Goal: Task Accomplishment & Management: Use online tool/utility

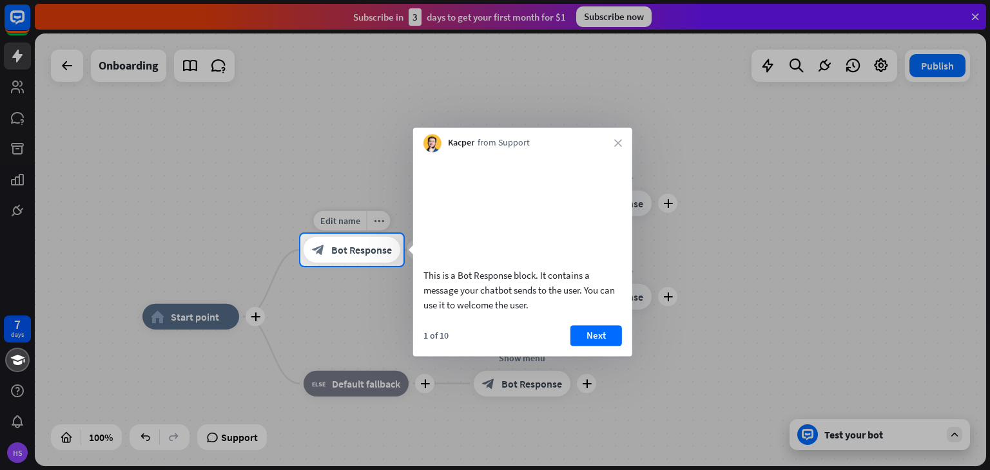
click at [325, 257] on div "block_bot_response Bot Response" at bounding box center [351, 250] width 97 height 26
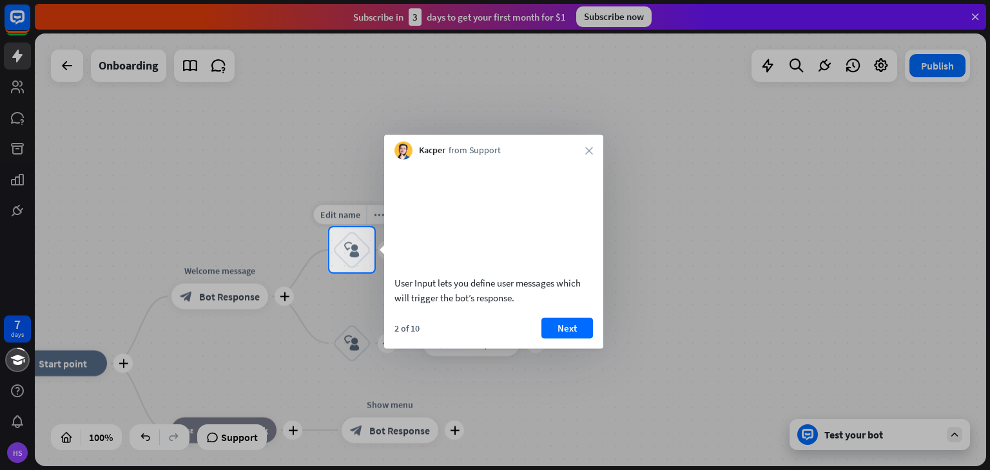
click at [354, 245] on icon "block_user_input" at bounding box center [351, 249] width 15 height 15
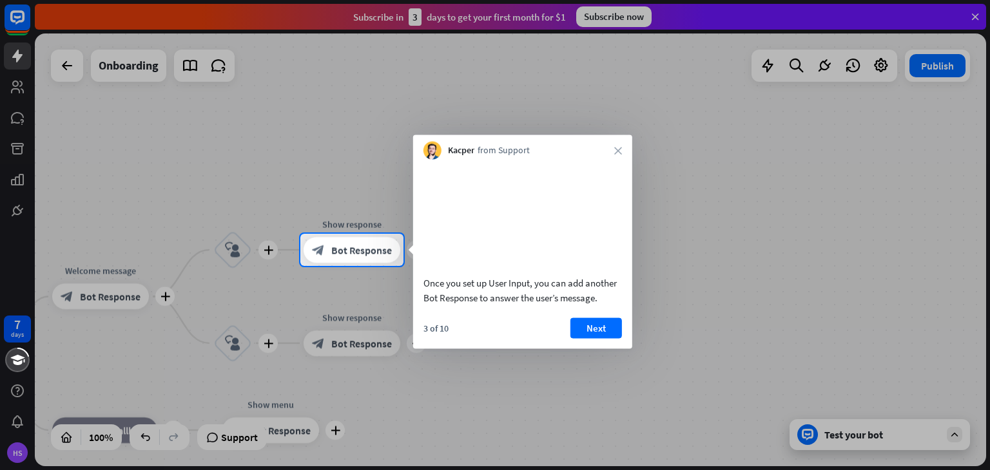
click at [64, 61] on div at bounding box center [495, 117] width 990 height 234
click at [108, 200] on div at bounding box center [495, 117] width 990 height 234
click at [148, 440] on div at bounding box center [495, 368] width 990 height 204
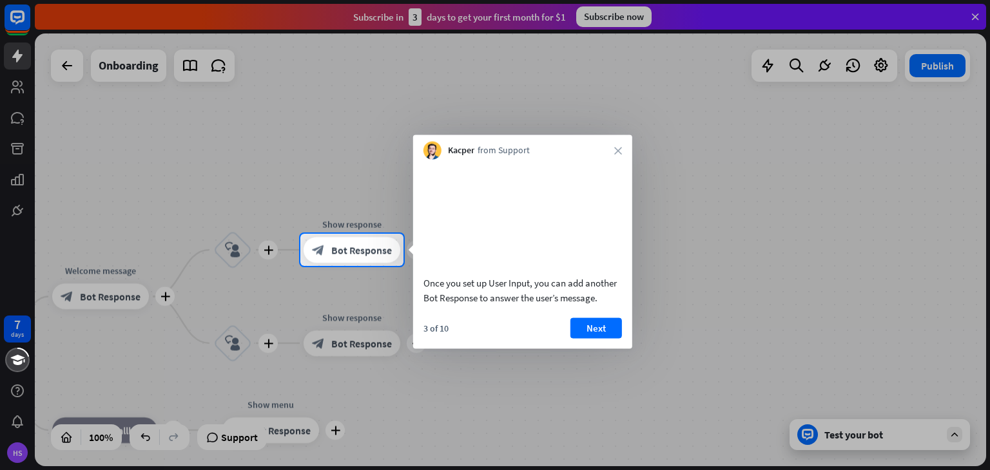
click at [140, 433] on div at bounding box center [495, 368] width 990 height 204
click at [114, 162] on div at bounding box center [495, 117] width 990 height 234
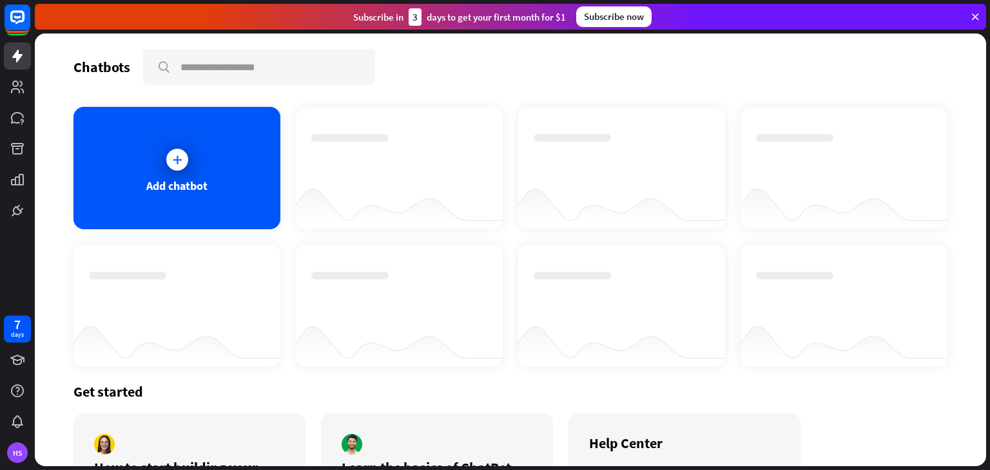
click at [540, 281] on div at bounding box center [621, 294] width 176 height 45
click at [182, 158] on icon at bounding box center [177, 159] width 13 height 13
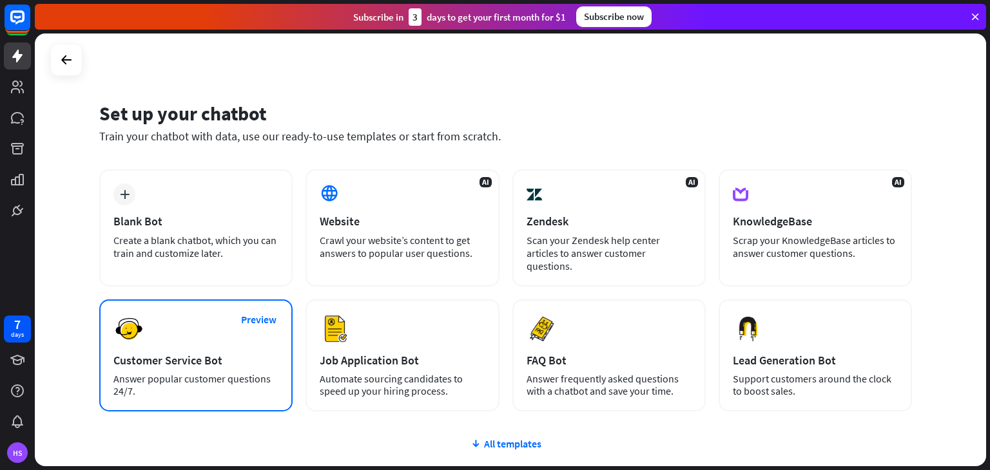
click at [171, 358] on div "Preview Customer Service Bot Answer popular customer questions 24/7." at bounding box center [195, 356] width 193 height 112
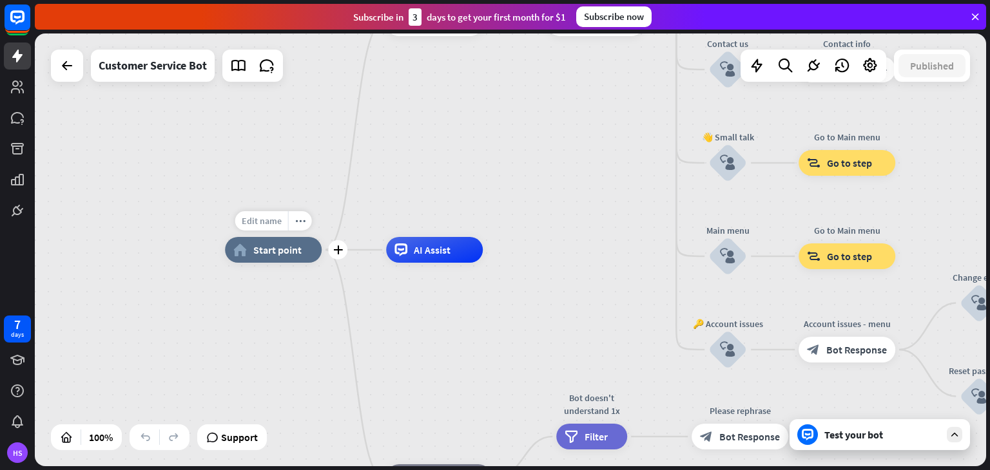
click at [269, 222] on span "Edit name" at bounding box center [262, 221] width 40 height 12
click at [70, 72] on icon at bounding box center [66, 65] width 15 height 15
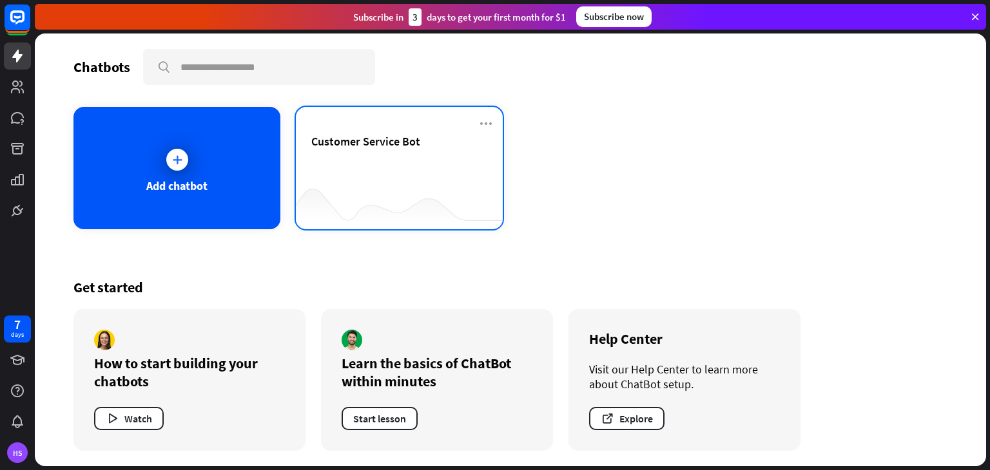
click at [374, 146] on span "Customer Service Bot" at bounding box center [365, 141] width 109 height 15
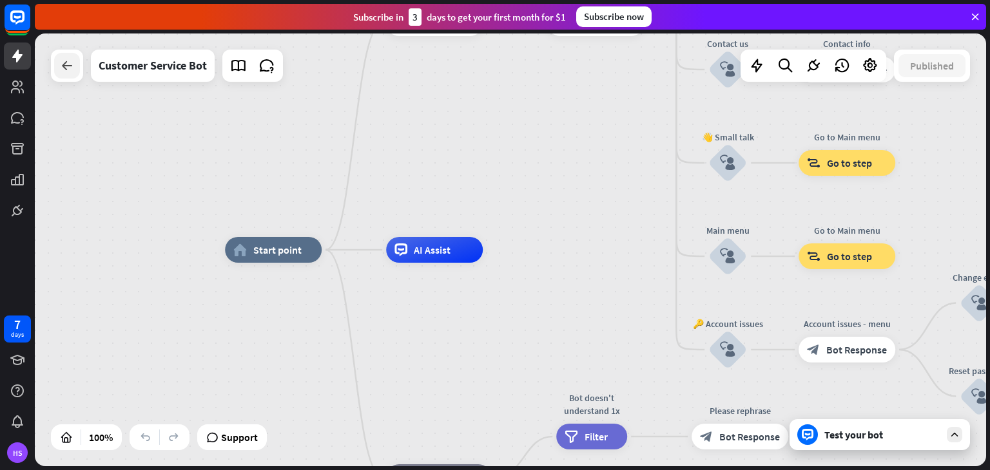
click at [67, 75] on div at bounding box center [67, 66] width 26 height 26
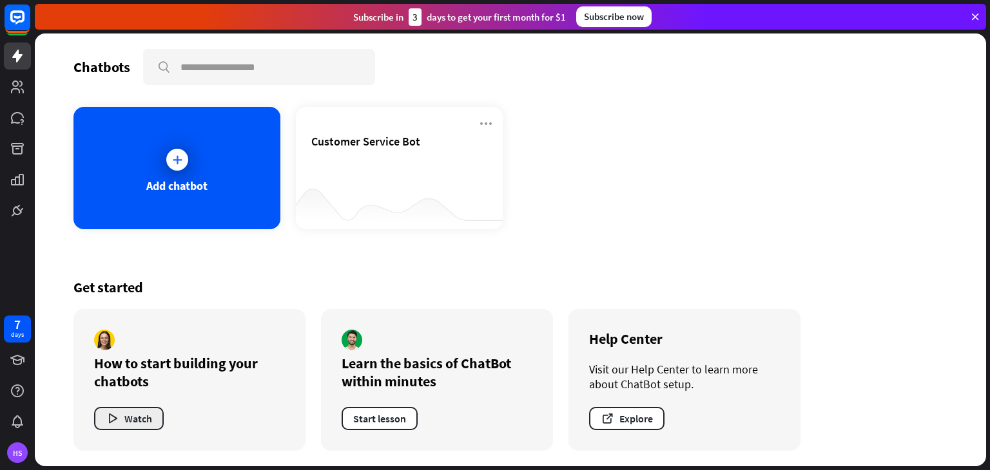
click at [111, 414] on icon "button" at bounding box center [113, 419] width 14 height 14
click at [234, 164] on div "Add chatbot" at bounding box center [176, 168] width 207 height 122
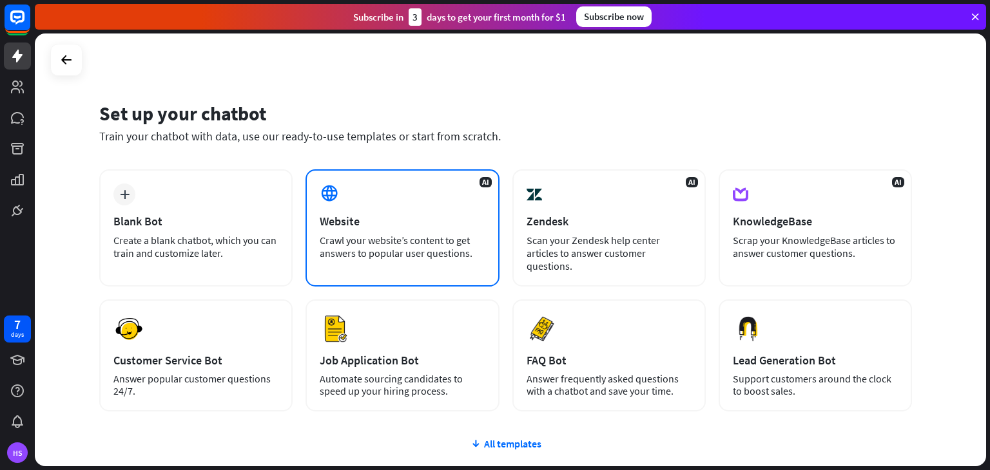
click at [365, 202] on div "AI Website Crawl your website’s content to get answers to popular user question…" at bounding box center [401, 227] width 193 height 117
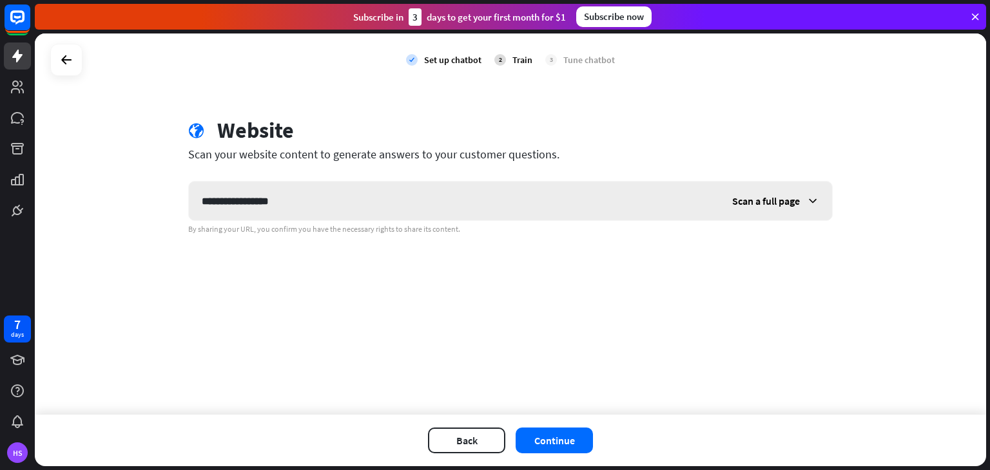
type input "**********"
click at [813, 200] on icon at bounding box center [812, 201] width 13 height 13
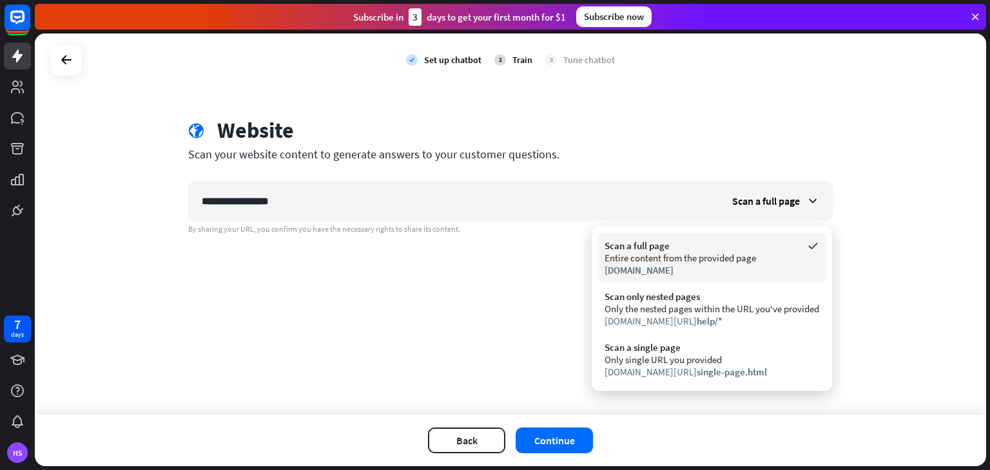
click at [671, 263] on div "Entire content from the provided page" at bounding box center [711, 258] width 215 height 12
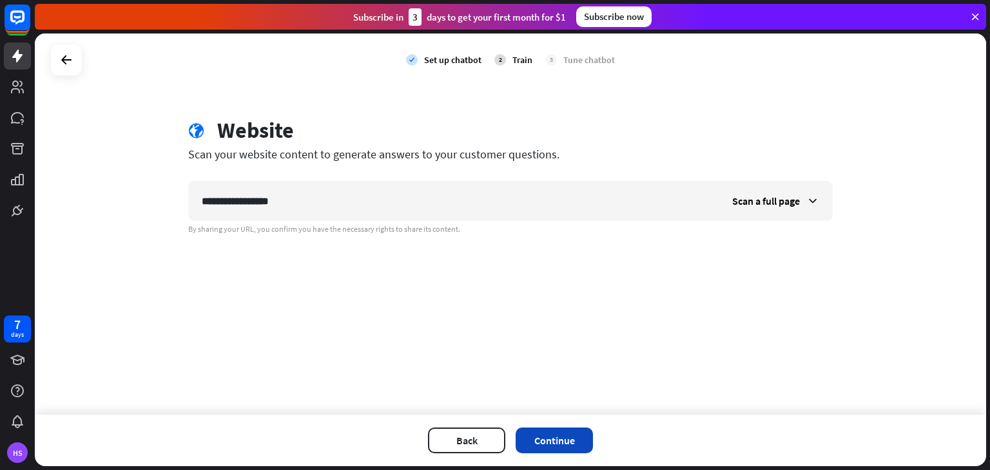
click at [552, 441] on button "Continue" at bounding box center [553, 441] width 77 height 26
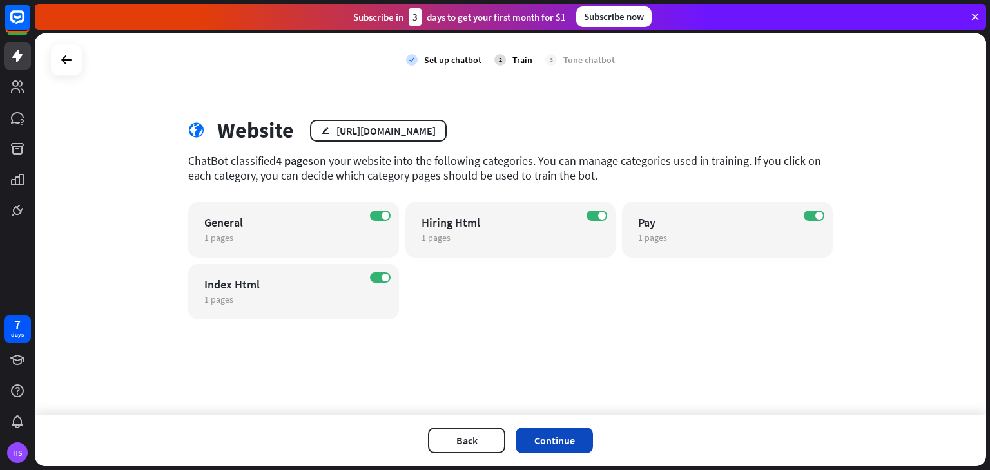
click at [564, 438] on button "Continue" at bounding box center [553, 441] width 77 height 26
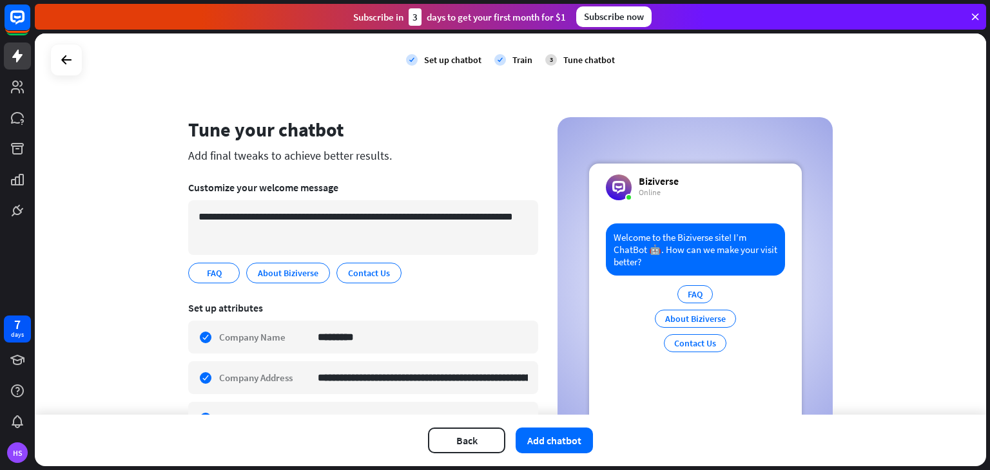
click at [655, 235] on div "Welcome to the Biziverse site! I’m ChatBot 🤖. How can we make your visit better?" at bounding box center [695, 250] width 179 height 52
click at [653, 256] on div "Welcome to the Biziverse site! I’m ChatBot 🤖. How can we make your visit better?" at bounding box center [695, 250] width 179 height 52
click at [682, 294] on div "FAQ" at bounding box center [694, 294] width 35 height 18
click at [541, 434] on button "Add chatbot" at bounding box center [553, 441] width 77 height 26
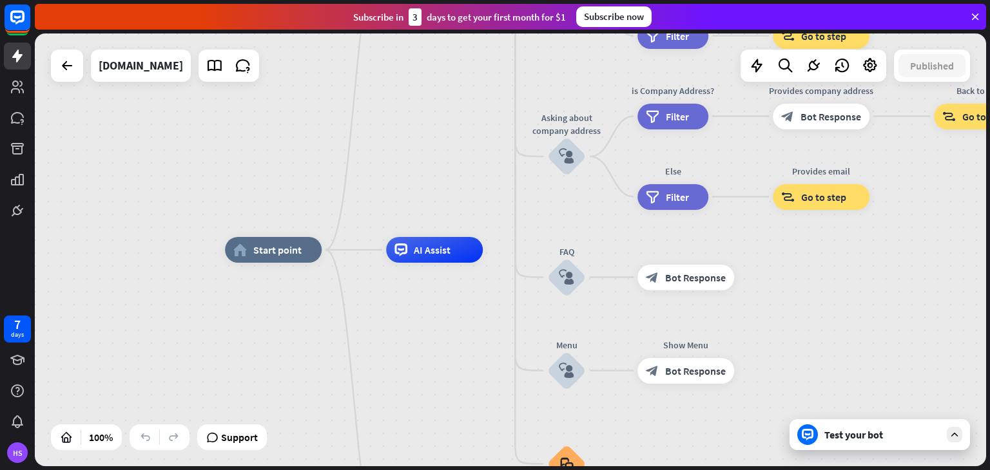
click at [845, 437] on div "Test your bot" at bounding box center [882, 434] width 116 height 13
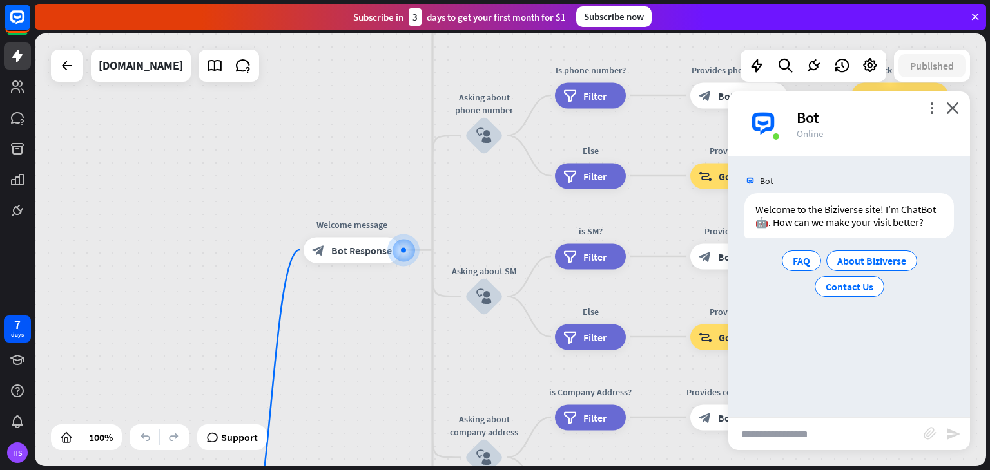
click at [845, 437] on input "text" at bounding box center [825, 434] width 195 height 32
type input "**********"
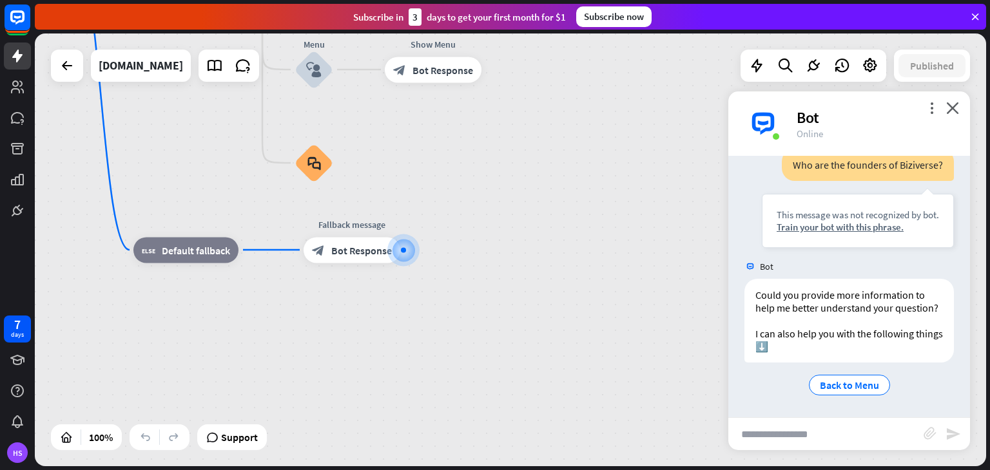
scroll to position [146, 0]
click at [830, 221] on div "Train your bot with this phrase." at bounding box center [857, 227] width 162 height 12
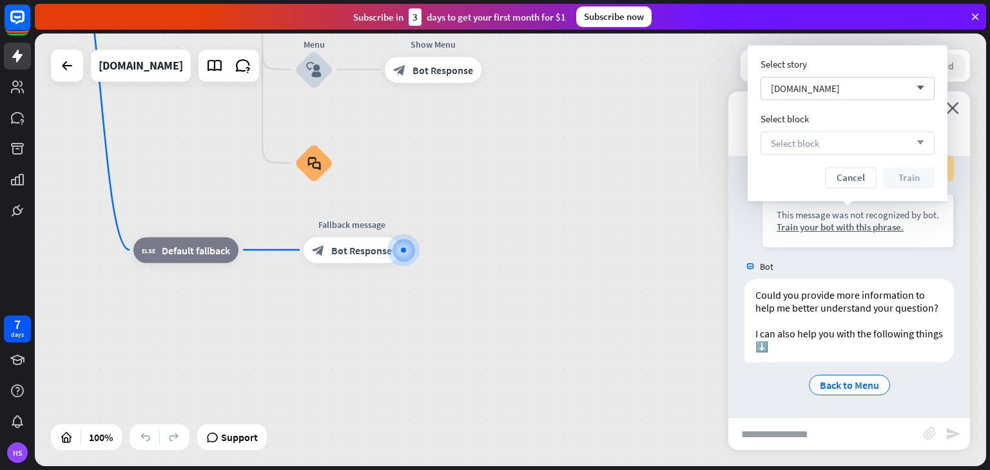
click at [823, 153] on div "Select block arrow_down" at bounding box center [847, 142] width 174 height 23
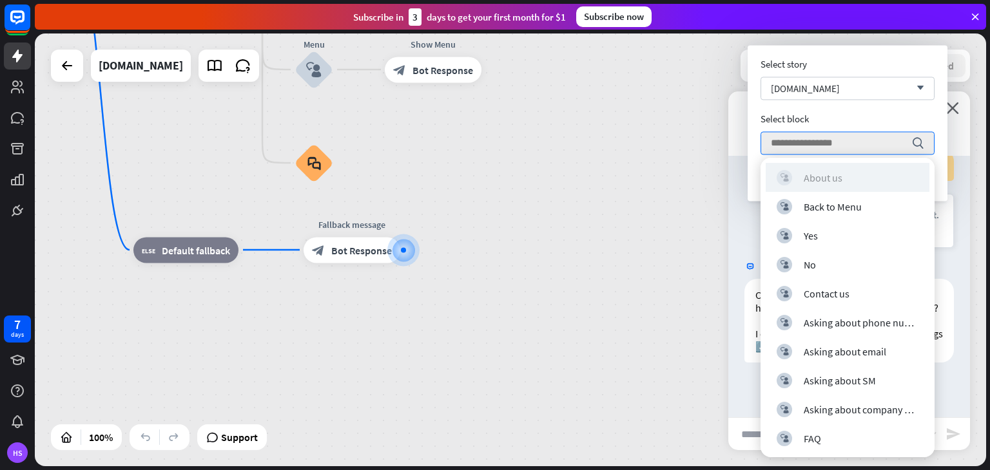
click at [814, 178] on div "About us" at bounding box center [822, 177] width 39 height 13
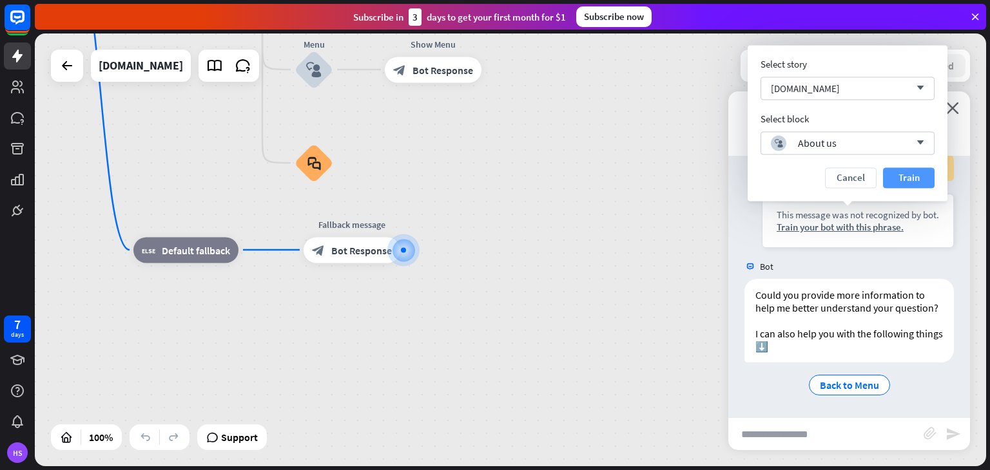
click at [899, 178] on button "Train" at bounding box center [909, 178] width 52 height 21
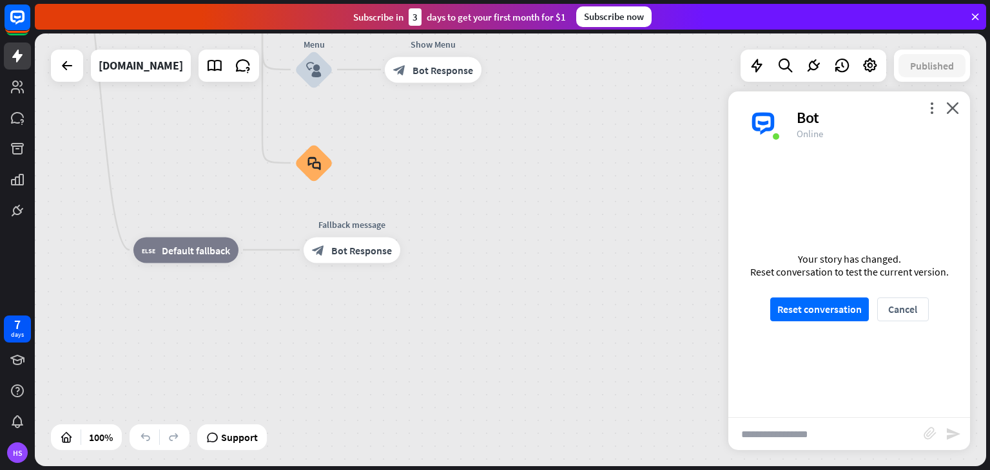
scroll to position [134, 0]
click at [830, 308] on button "Reset conversation" at bounding box center [819, 310] width 99 height 24
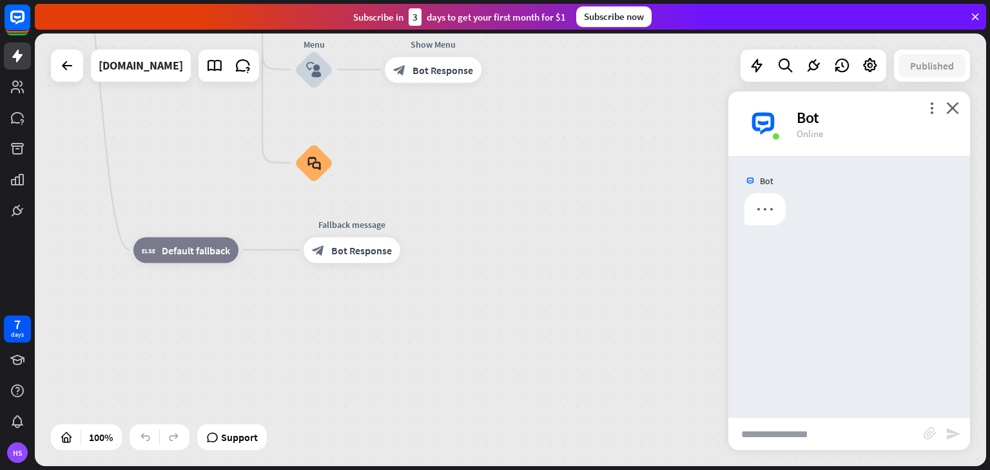
scroll to position [0, 0]
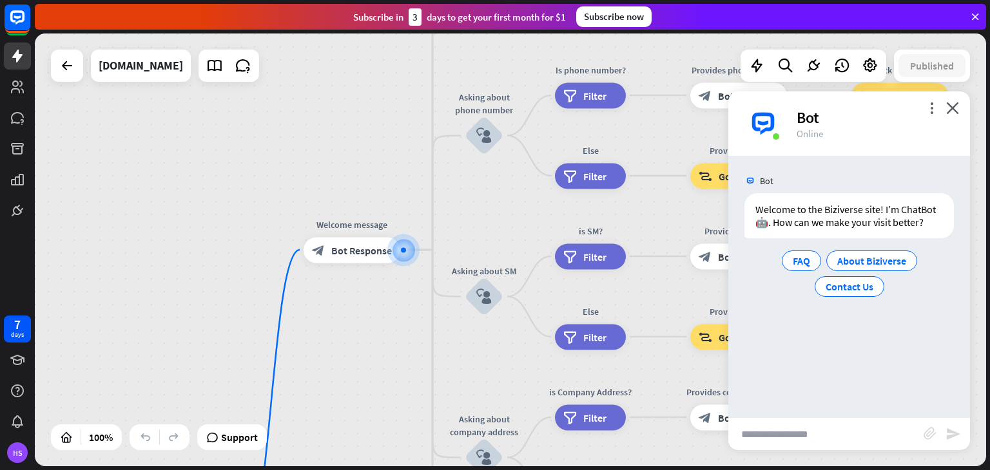
click at [776, 425] on input "text" at bounding box center [825, 434] width 195 height 32
type input "**********"
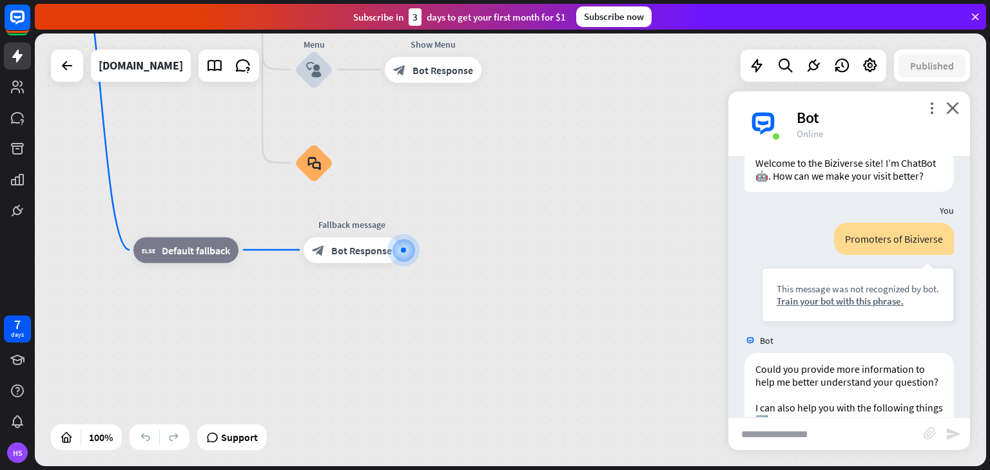
scroll to position [146, 0]
